Goal: Transaction & Acquisition: Purchase product/service

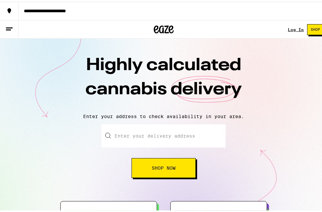
click at [157, 166] on span "Shop Now" at bounding box center [164, 166] width 24 height 5
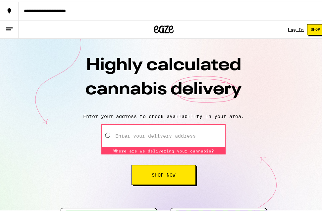
click at [195, 132] on input "Enter your delivery address" at bounding box center [163, 134] width 124 height 23
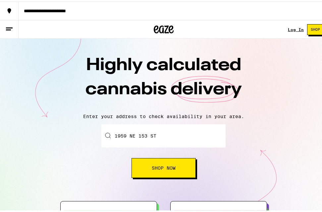
click at [159, 163] on button "Shop Now" at bounding box center [163, 166] width 64 height 20
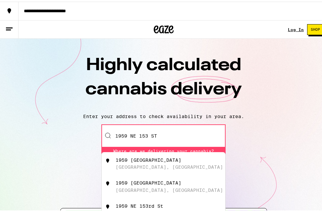
click at [161, 138] on input "1959 NE 153 ST" at bounding box center [163, 134] width 124 height 23
click at [163, 138] on input "1959 NE 153 ST" at bounding box center [163, 134] width 124 height 23
click at [164, 167] on div "[GEOGRAPHIC_DATA], [GEOGRAPHIC_DATA]" at bounding box center [168, 165] width 107 height 5
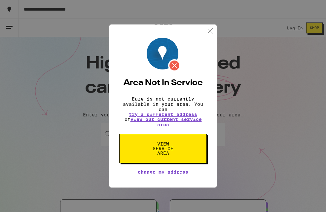
click at [247, 173] on div "Area Not In Service Eaze is not currently available in your area. You can try a…" at bounding box center [163, 106] width 326 height 212
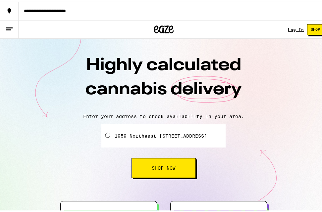
click at [138, 133] on input "1959 Northeast [STREET_ADDRESS]" at bounding box center [163, 134] width 124 height 23
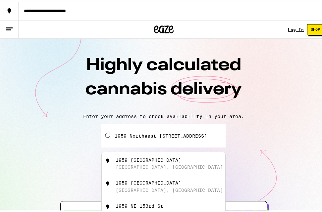
click at [138, 133] on input "1959 Northeast [STREET_ADDRESS]" at bounding box center [163, 134] width 124 height 23
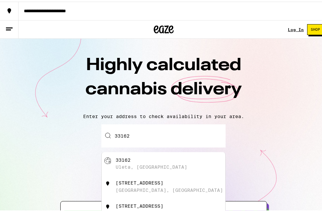
click at [145, 164] on div "33162 Uleta, [GEOGRAPHIC_DATA]" at bounding box center [174, 162] width 118 height 13
type input "[GEOGRAPHIC_DATA]"
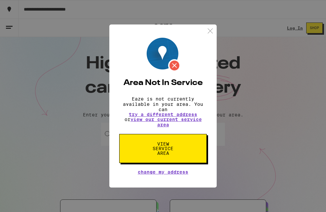
click at [181, 151] on button "View Service Area" at bounding box center [163, 148] width 88 height 29
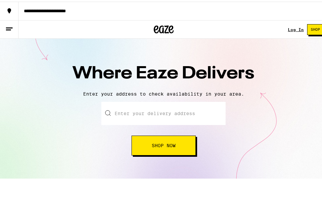
click at [165, 108] on input "text" at bounding box center [163, 111] width 124 height 23
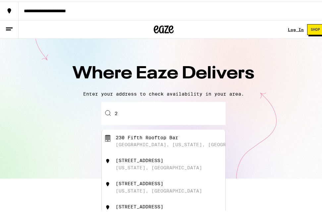
click at [188, 162] on div "[STREET_ADDRESS][US_STATE]" at bounding box center [174, 162] width 118 height 13
type input "[STREET_ADDRESS][US_STATE]"
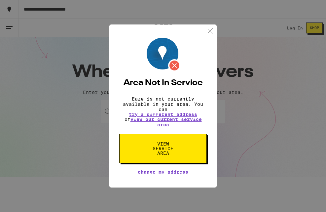
click at [271, 149] on div "Area Not In Service Eaze is not currently available in your area. You can try a…" at bounding box center [163, 106] width 326 height 212
